Goal: Communication & Community: Answer question/provide support

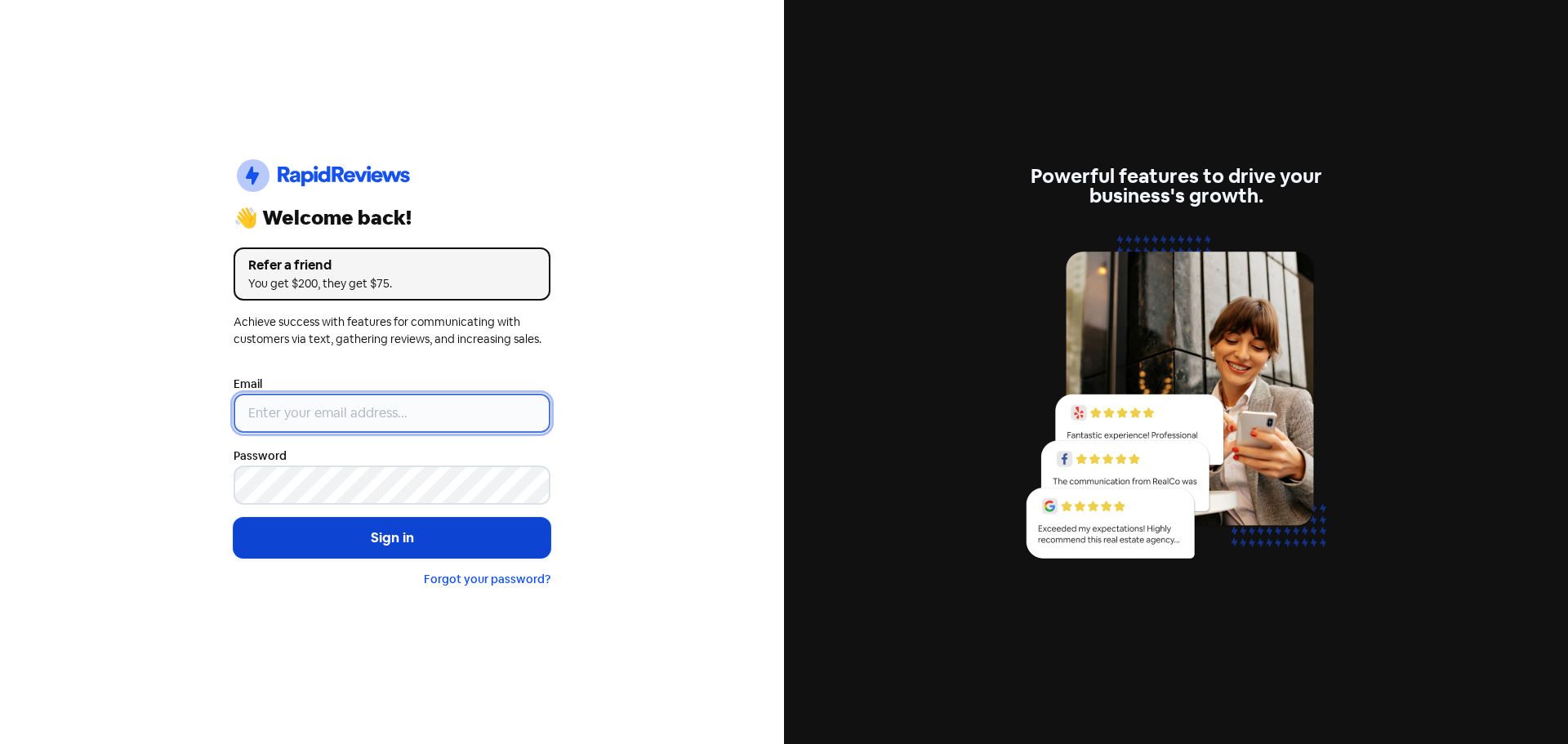
type input "[EMAIL_ADDRESS][PERSON_NAME][DOMAIN_NAME]"
click at [328, 533] on button "Sign in" at bounding box center [392, 538] width 317 height 41
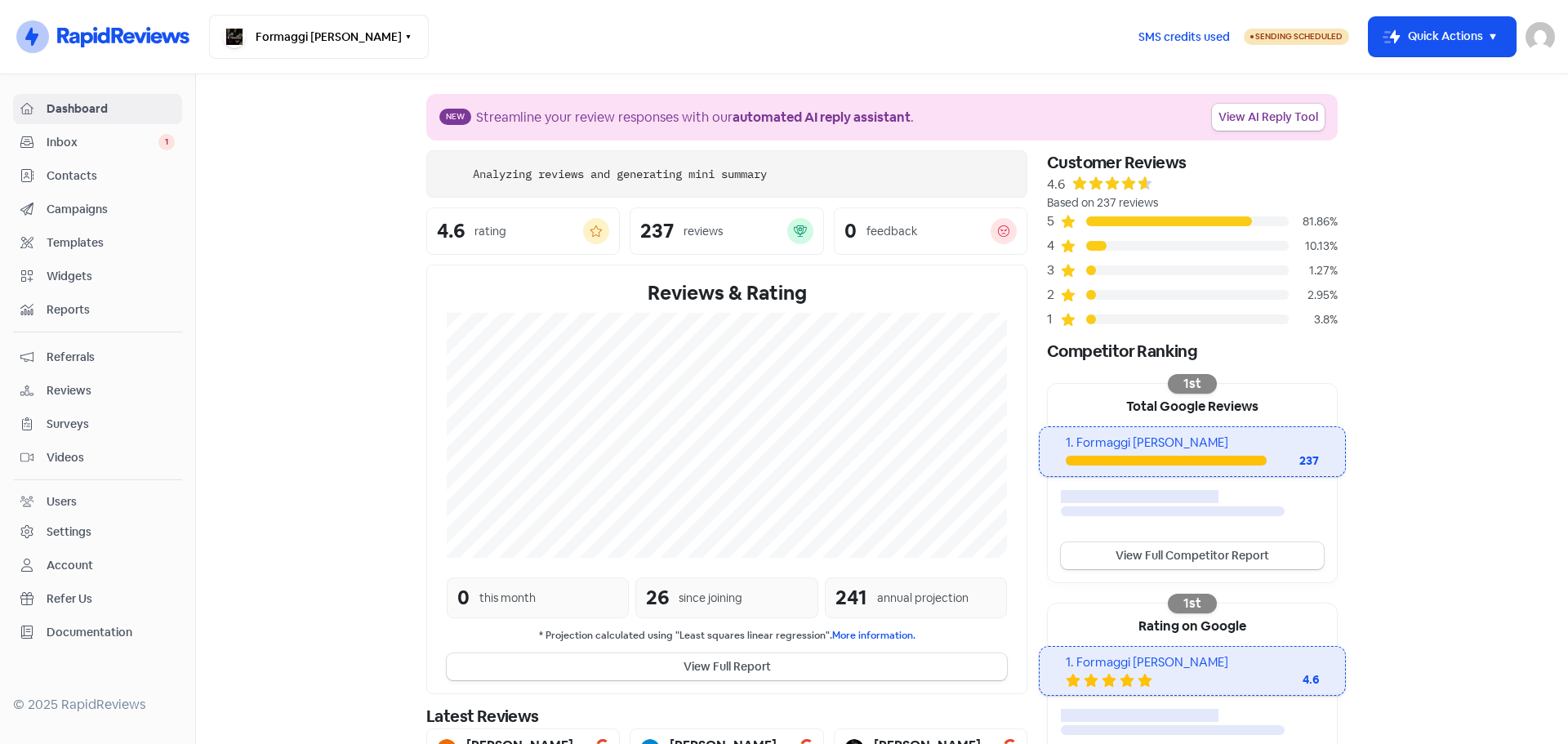
click at [77, 137] on span "Inbox" at bounding box center [102, 142] width 112 height 17
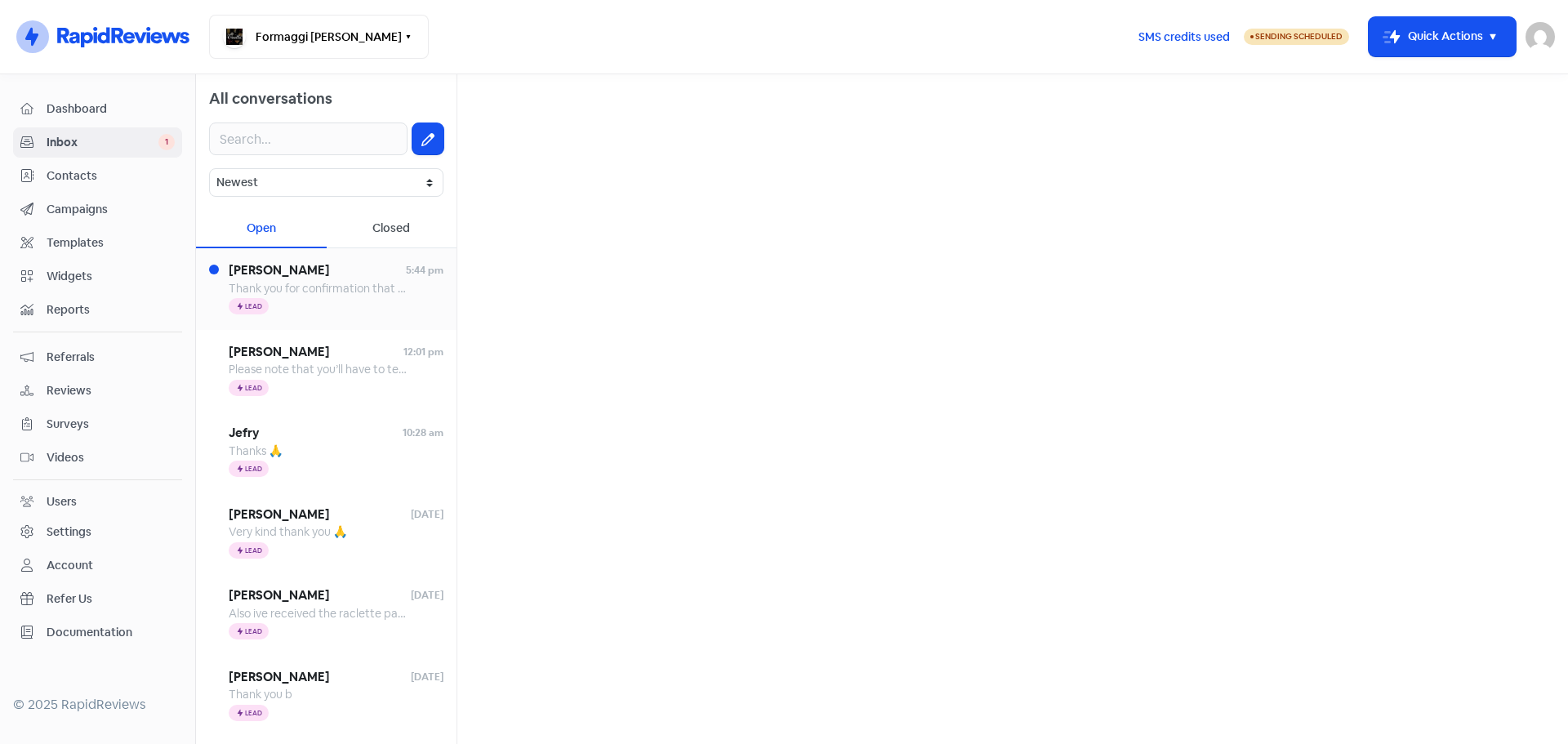
click at [325, 278] on span "[PERSON_NAME]" at bounding box center [317, 270] width 177 height 19
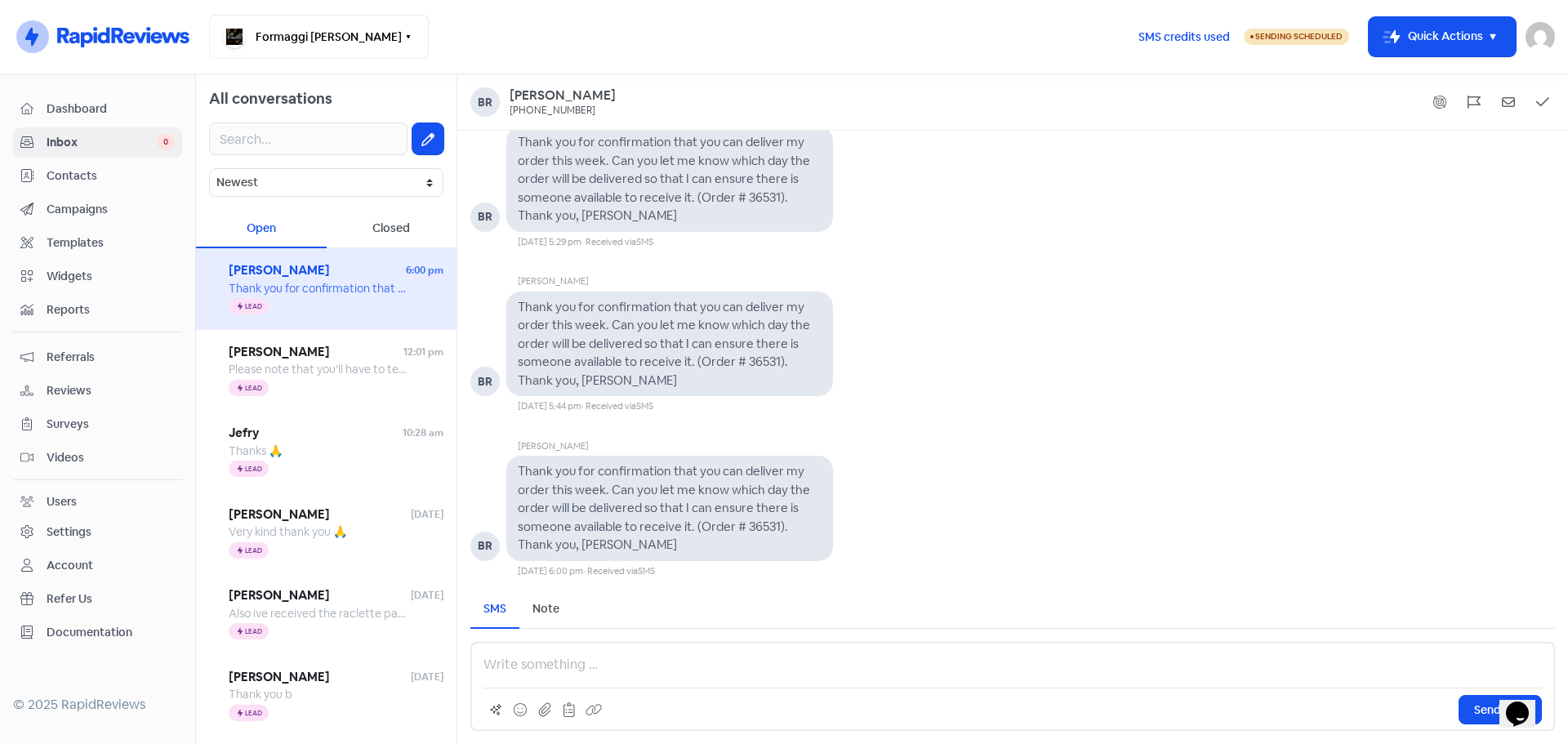
click at [501, 671] on p at bounding box center [1013, 665] width 1058 height 20
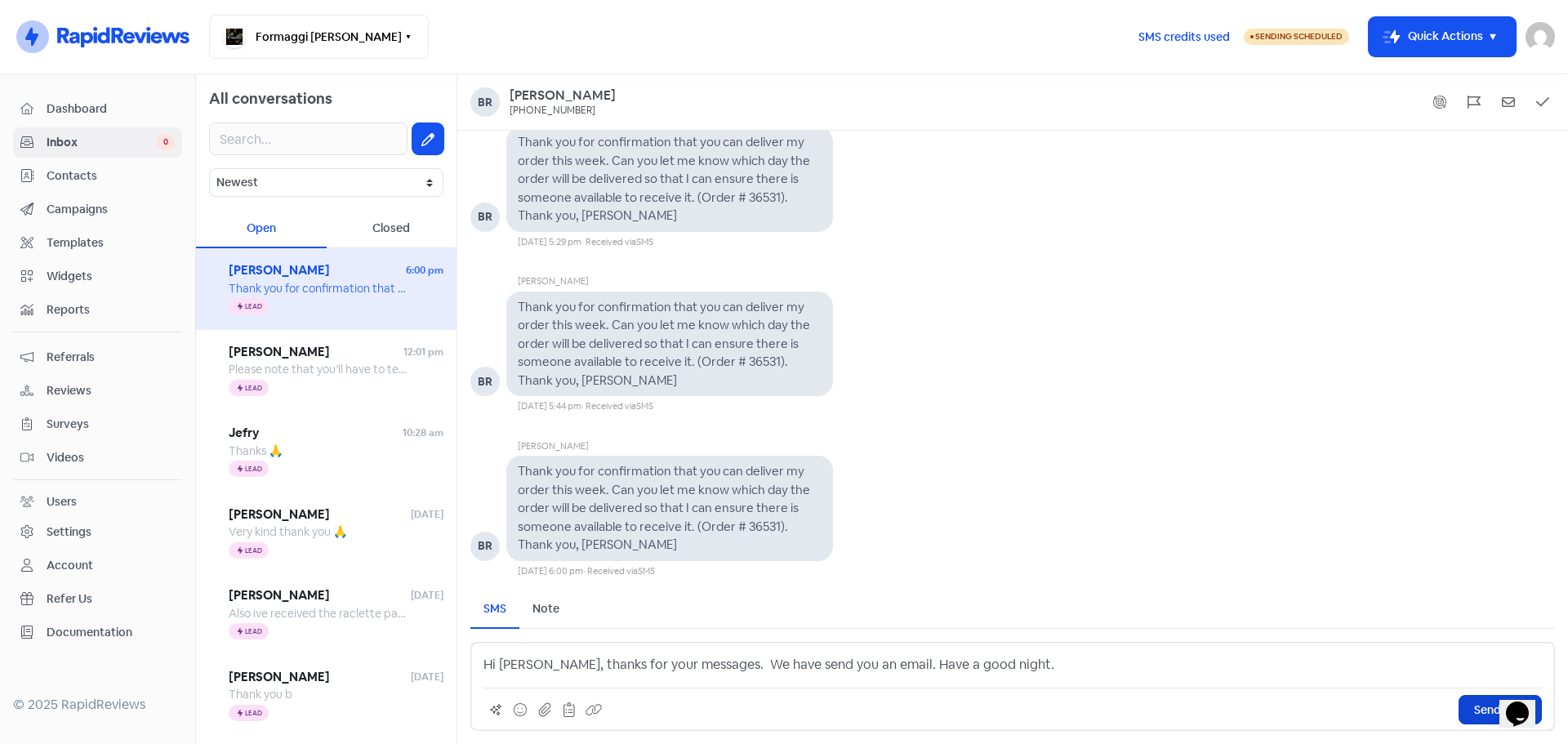
click at [1475, 707] on span "Send SMS" at bounding box center [1500, 710] width 52 height 17
